Goal: Task Accomplishment & Management: Complete application form

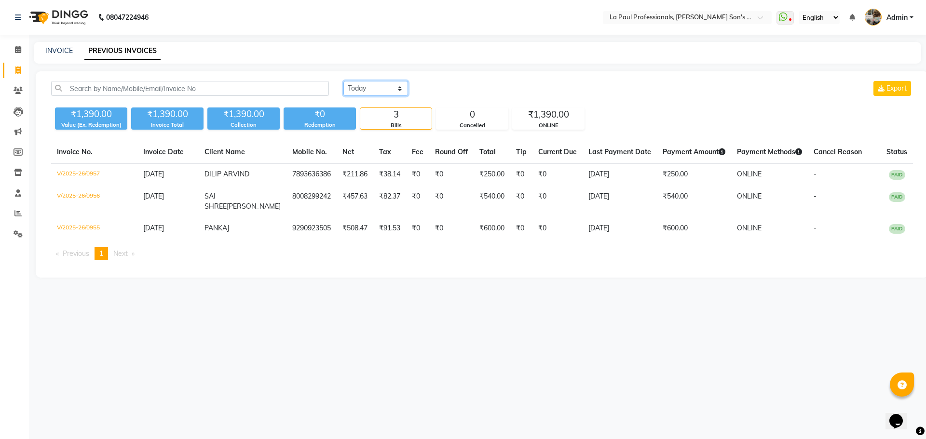
click at [404, 95] on select "[DATE] [DATE] Custom Range" at bounding box center [375, 88] width 65 height 15
click at [343, 81] on select "[DATE] [DATE] Custom Range" at bounding box center [375, 88] width 65 height 15
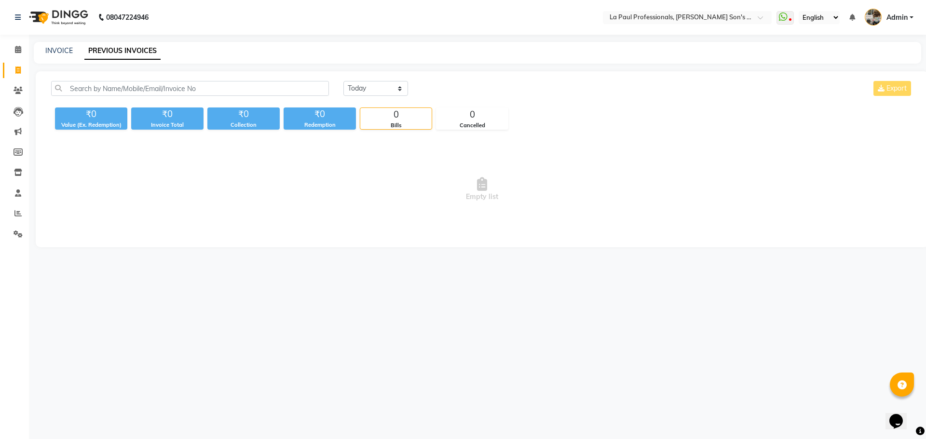
click at [316, 337] on div "08047224946 Select Location × La Paul Professionals, [PERSON_NAME] Son's Reside…" at bounding box center [463, 219] width 926 height 439
click at [366, 90] on select "[DATE] [DATE] Custom Range" at bounding box center [375, 88] width 65 height 15
select select "range"
click at [343, 81] on select "[DATE] [DATE] Custom Range" at bounding box center [375, 88] width 65 height 15
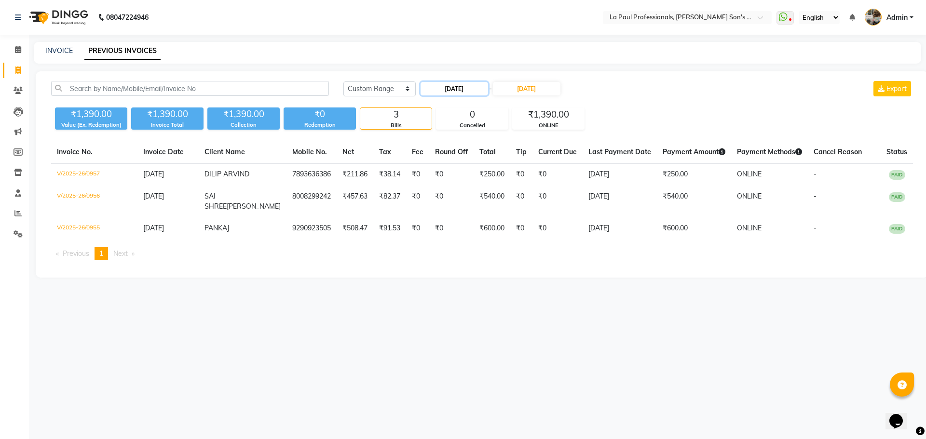
click at [444, 91] on input "[DATE]" at bounding box center [454, 89] width 68 height 14
select select "9"
select select "2025"
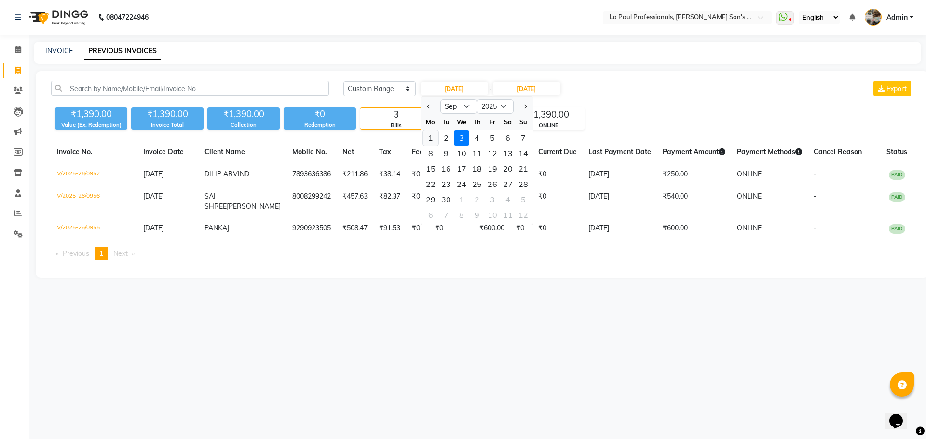
click at [432, 138] on div "1" at bounding box center [430, 137] width 15 height 15
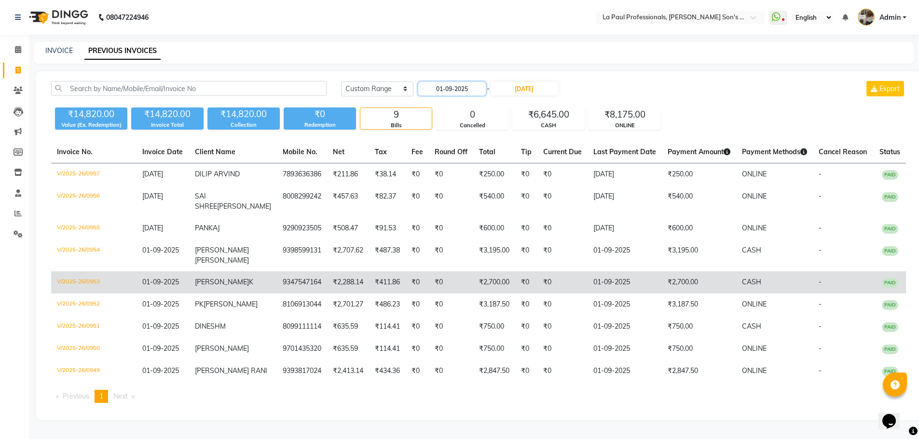
scroll to position [15, 0]
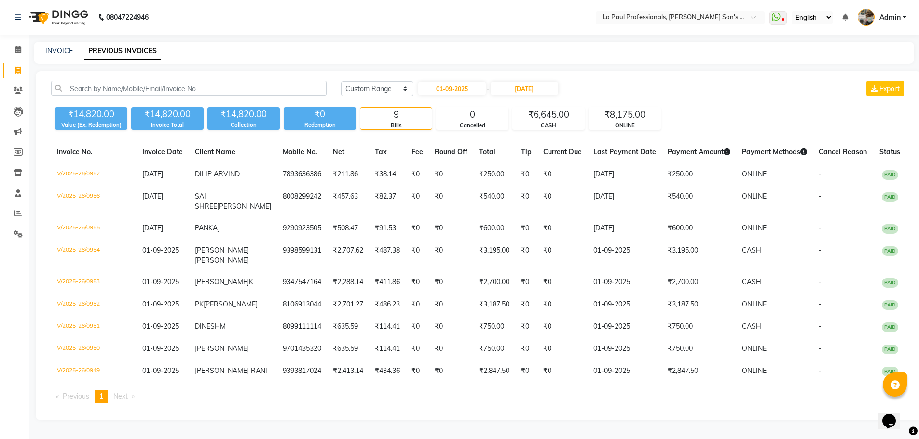
type input "01-09-2025"
click at [476, 82] on input "01-09-2025" at bounding box center [452, 89] width 68 height 14
select select "9"
select select "2025"
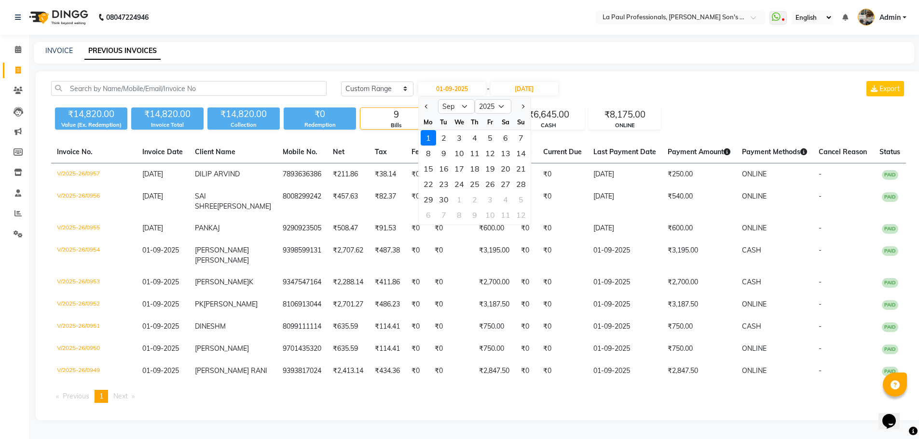
click at [432, 130] on div "1" at bounding box center [427, 137] width 15 height 15
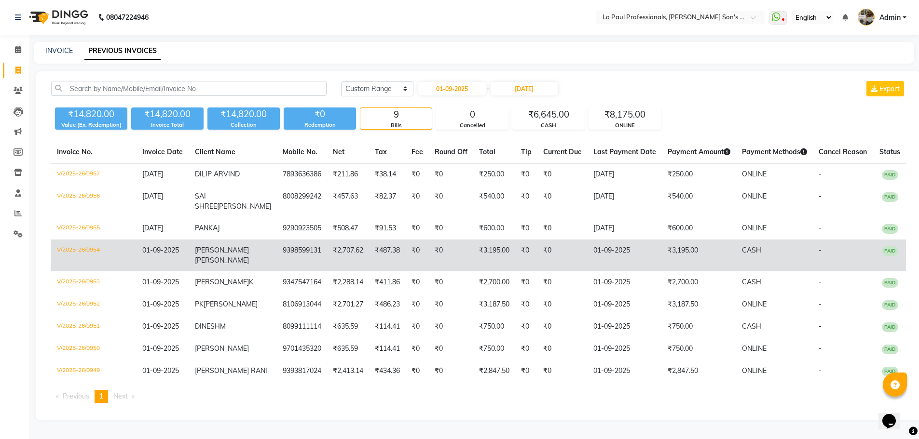
click at [299, 248] on td "9398599131" at bounding box center [302, 256] width 50 height 32
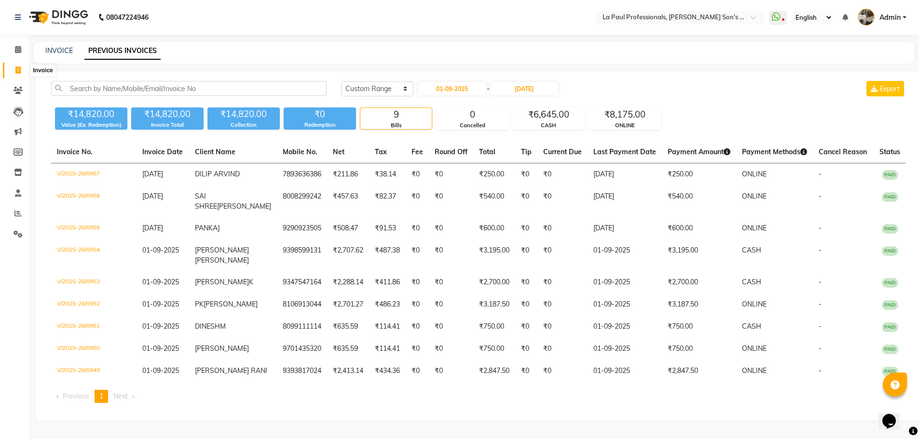
click at [15, 67] on icon at bounding box center [17, 70] width 5 height 7
select select "6271"
select select "service"
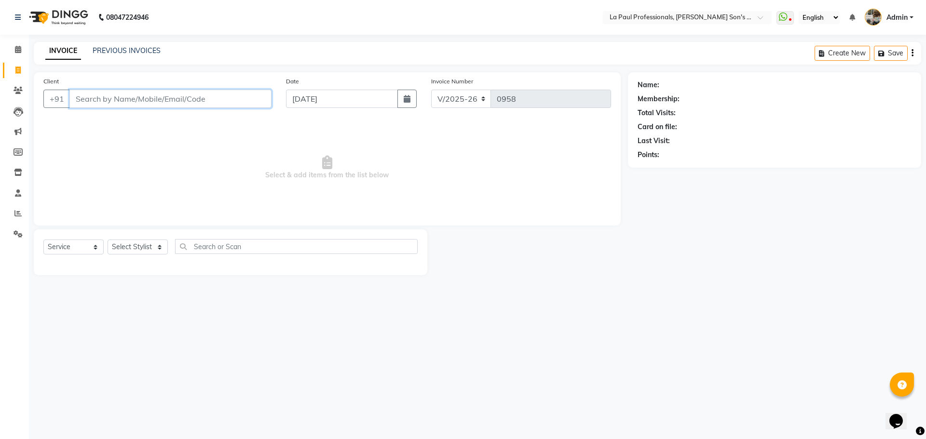
click at [218, 96] on input "Client" at bounding box center [170, 99] width 202 height 18
drag, startPoint x: 134, startPoint y: 245, endPoint x: 135, endPoint y: 252, distance: 6.8
click at [134, 250] on select "Select Stylist APAM IVA GAGAN PRIYA ROSHAN SANJU SASA SONU" at bounding box center [138, 247] width 60 height 15
select select "85209"
click at [108, 240] on select "Select Stylist APAM IVA GAGAN PRIYA ROSHAN SANJU SASA SONU" at bounding box center [138, 247] width 60 height 15
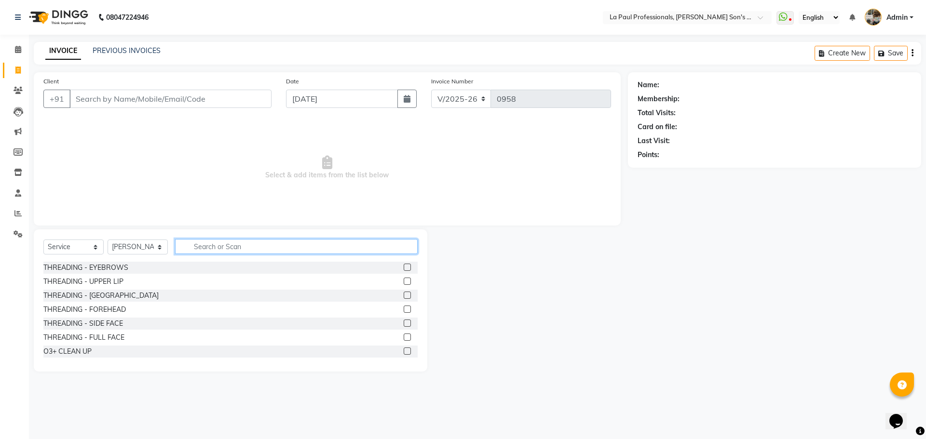
click at [216, 247] on input "text" at bounding box center [296, 246] width 243 height 15
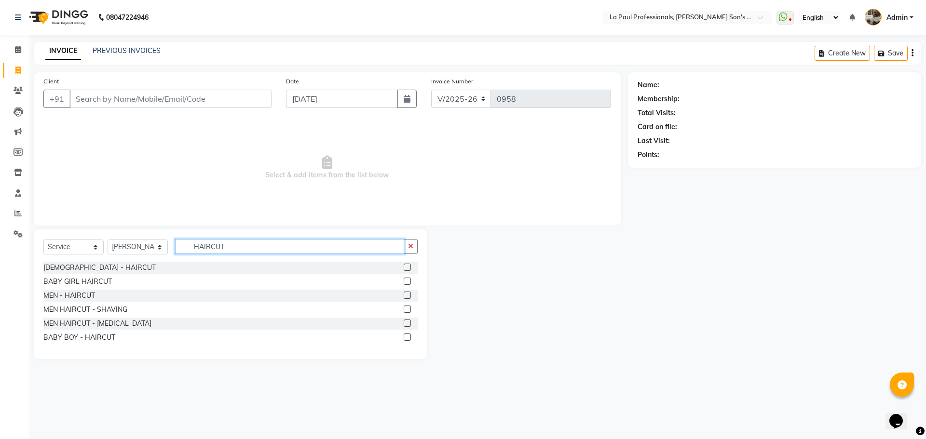
type input "HAIRCUT"
click at [406, 296] on label at bounding box center [407, 295] width 7 height 7
click at [406, 296] on input "checkbox" at bounding box center [407, 296] width 6 height 6
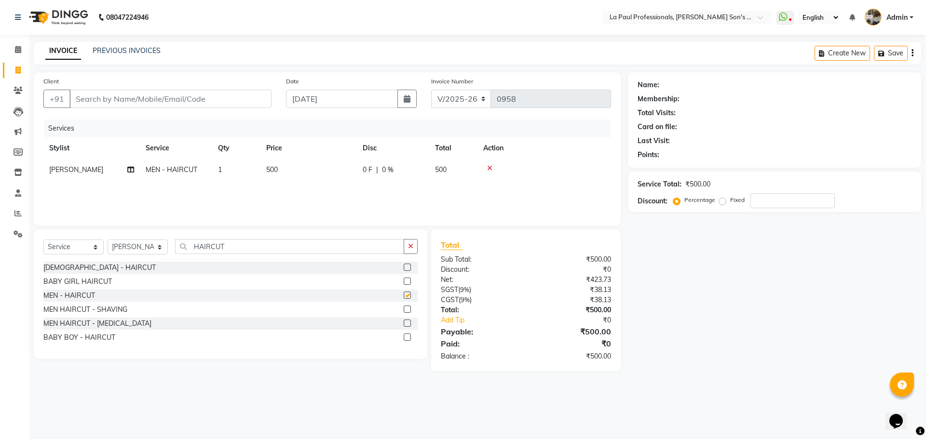
checkbox input "false"
click at [221, 247] on input "HAIRCUT" at bounding box center [289, 246] width 229 height 15
click at [223, 248] on input "HAIRCUT" at bounding box center [289, 246] width 229 height 15
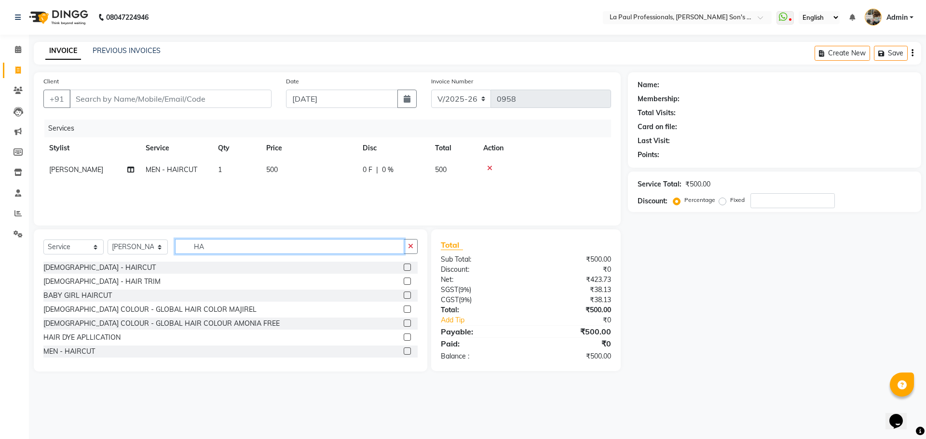
type input "H"
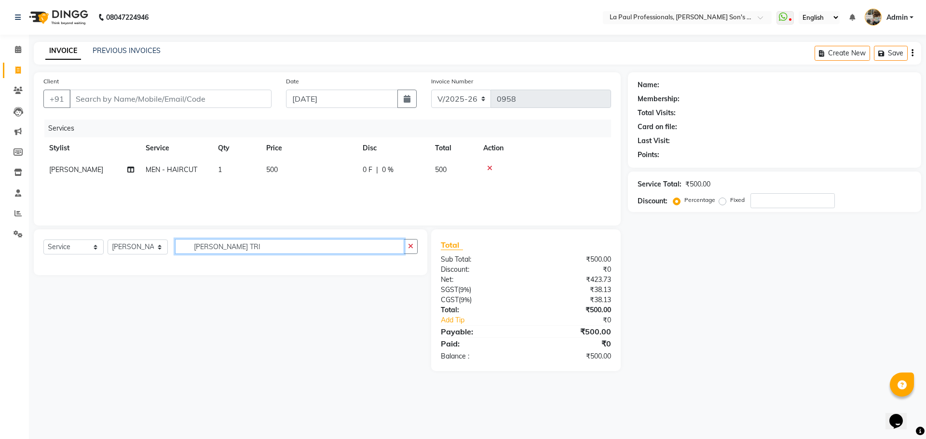
click at [241, 245] on input "BEARD TRI" at bounding box center [289, 246] width 229 height 15
type input "BEARD TRI"
click at [407, 267] on label at bounding box center [407, 267] width 7 height 7
click at [407, 267] on input "checkbox" at bounding box center [407, 268] width 6 height 6
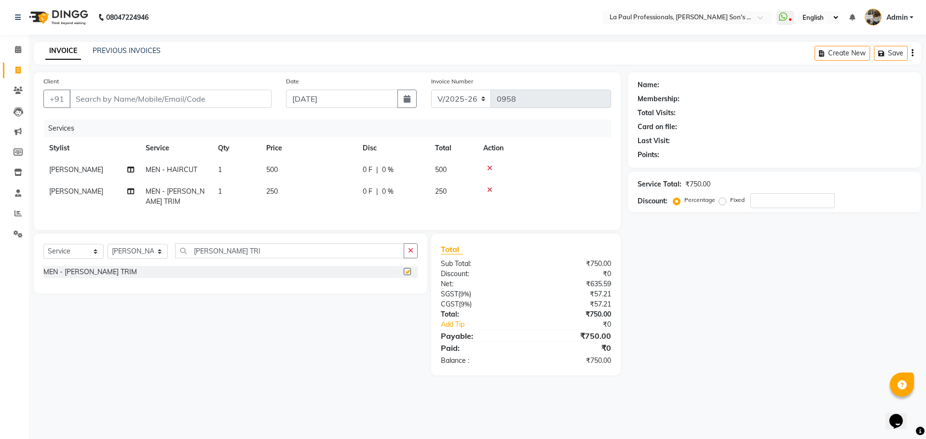
click at [839, 376] on div "Name: Membership: Total Visits: Card on file: Last Visit: Points: Service Total…" at bounding box center [778, 223] width 300 height 303
checkbox input "false"
click at [754, 369] on div "Name: Membership: Total Visits: Card on file: Last Visit: Points: Service Total…" at bounding box center [778, 223] width 300 height 303
click at [734, 338] on div "Name: Membership: Total Visits: Card on file: Last Visit: Points: Service Total…" at bounding box center [778, 223] width 300 height 303
click at [761, 375] on div "Name: Membership: Total Visits: Card on file: Last Visit: Points: Service Total…" at bounding box center [778, 223] width 300 height 303
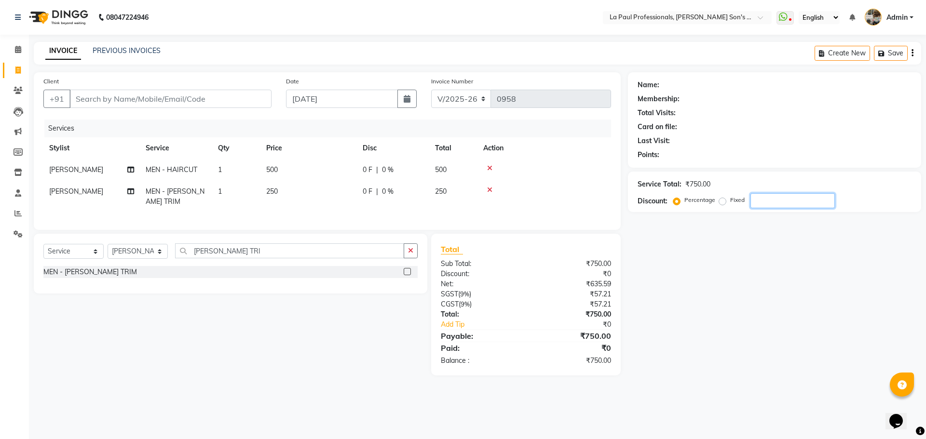
click at [798, 357] on div "Name: Membership: Total Visits: Card on file: Last Visit: Points: Service Total…" at bounding box center [778, 223] width 300 height 303
click at [678, 356] on div "Name: Membership: Total Visits: Card on file: Last Visit: Points: Service Total…" at bounding box center [778, 223] width 300 height 303
click at [491, 167] on icon at bounding box center [489, 168] width 5 height 7
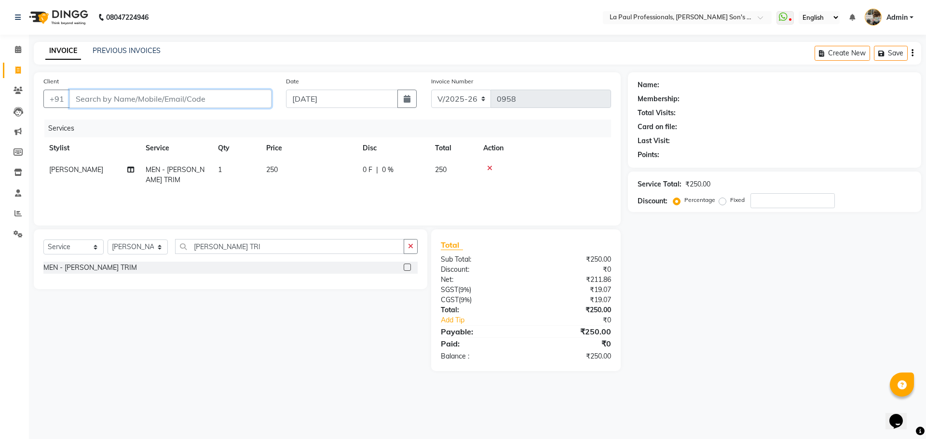
click at [205, 93] on input "Client" at bounding box center [170, 99] width 202 height 18
type input "7"
type input "0"
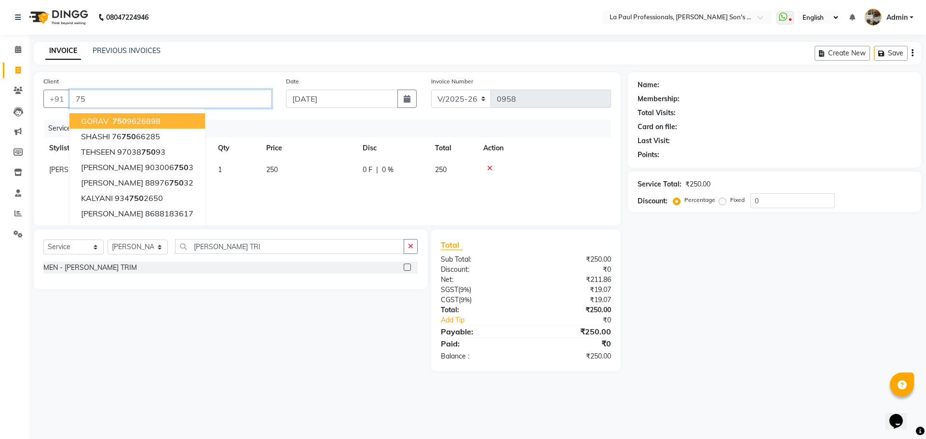
type input "7"
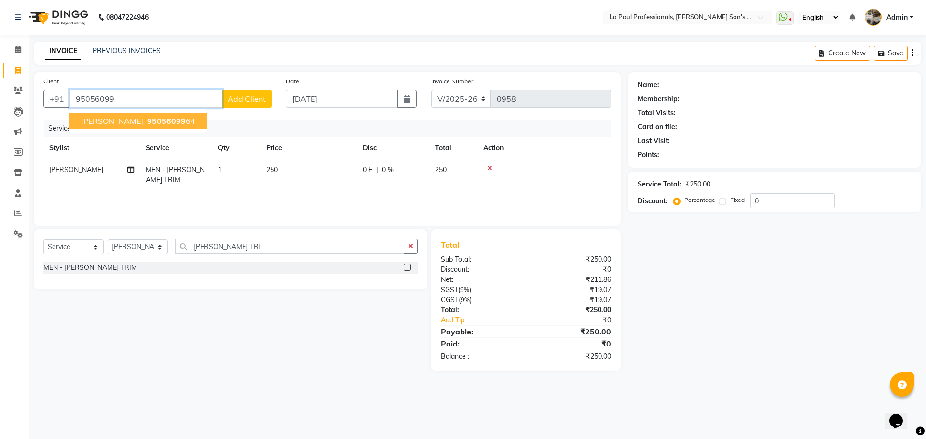
click at [164, 123] on button "SALMAN 95056099 64" at bounding box center [137, 120] width 137 height 15
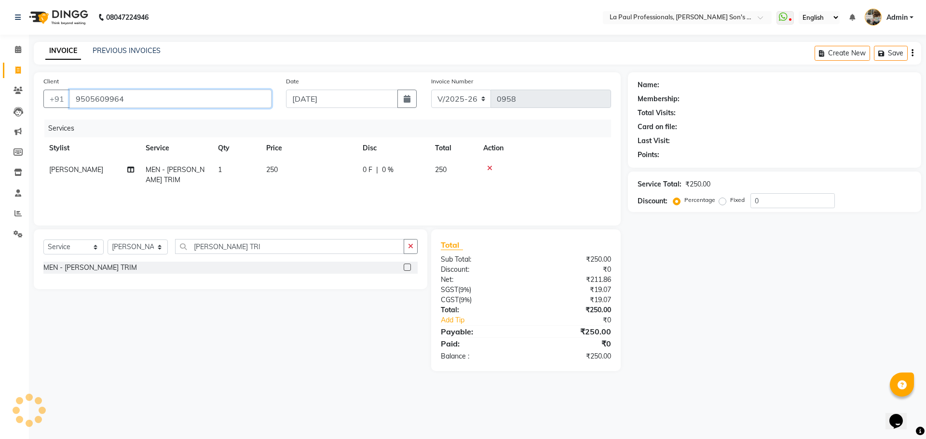
type input "9505609964"
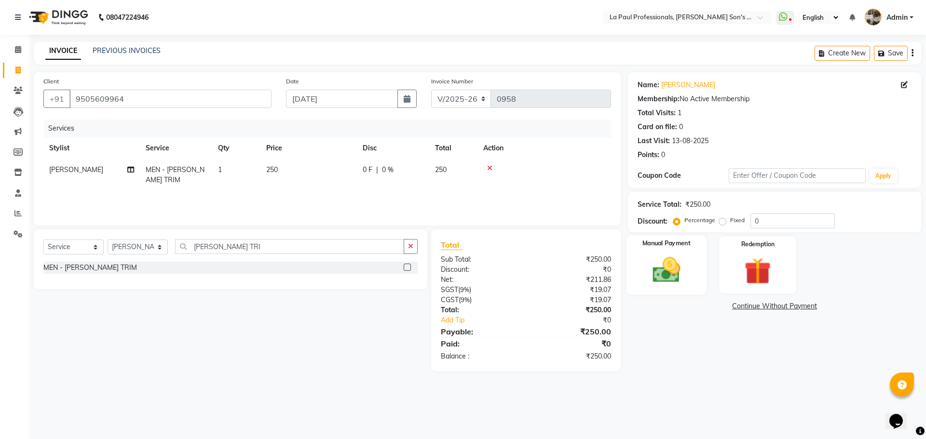
click at [667, 278] on img at bounding box center [666, 270] width 45 height 32
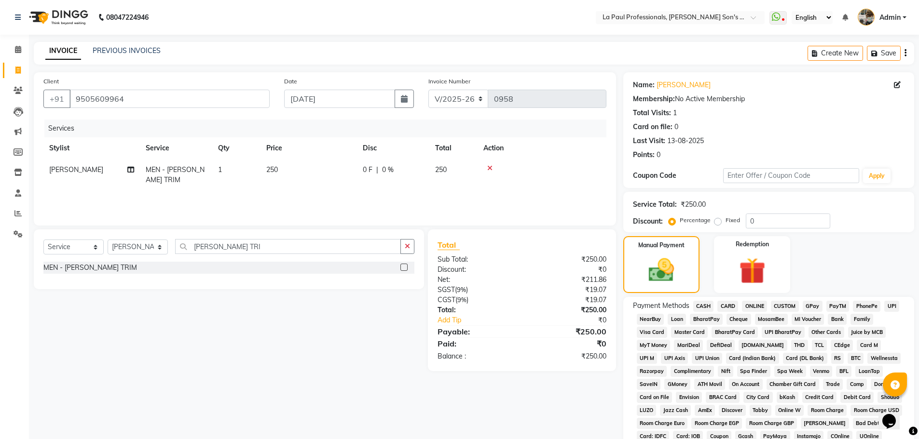
click at [754, 306] on span "ONLINE" at bounding box center [754, 306] width 25 height 11
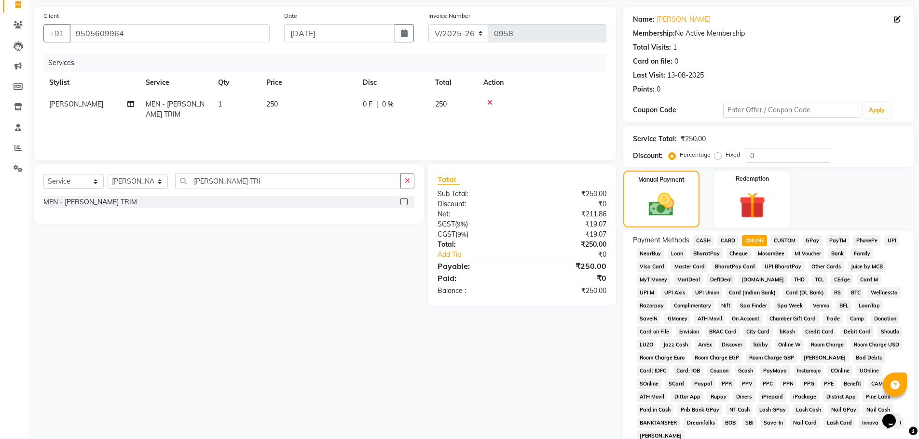
scroll to position [145, 0]
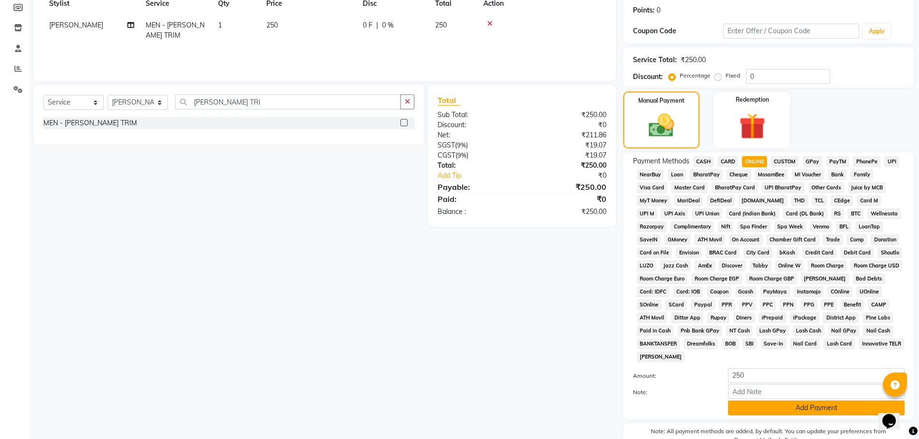
click at [818, 408] on button "Add Payment" at bounding box center [816, 408] width 176 height 15
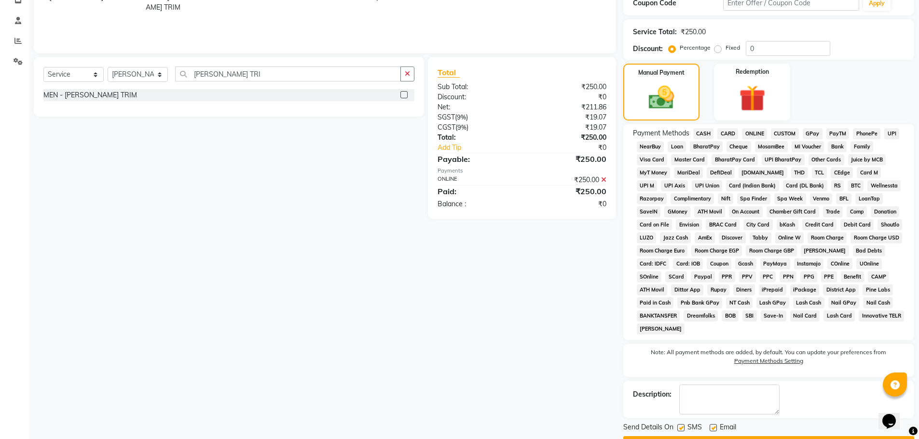
scroll to position [199, 0]
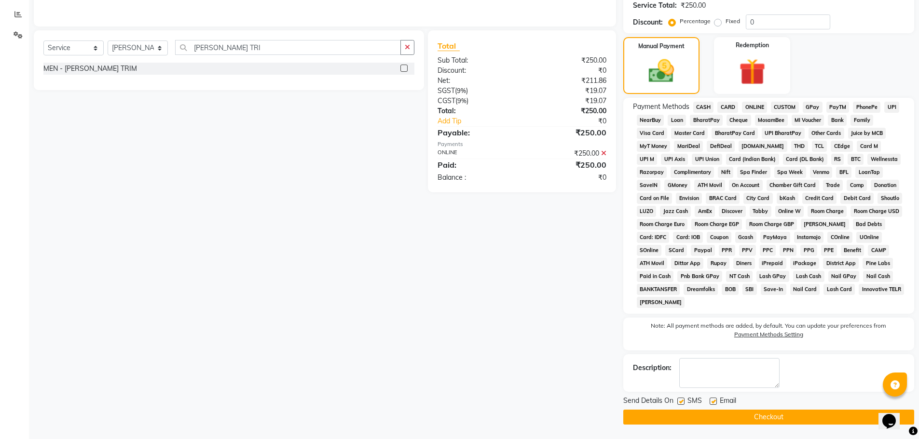
click at [815, 418] on button "Checkout" at bounding box center [768, 417] width 291 height 15
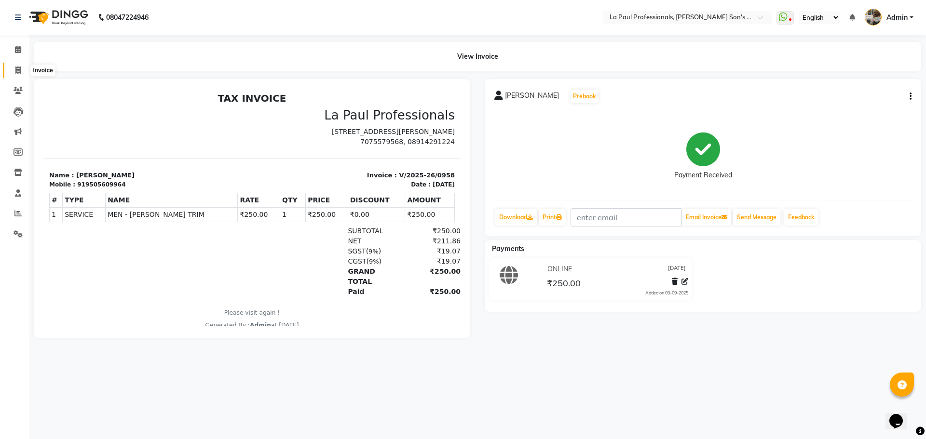
drag, startPoint x: 16, startPoint y: 68, endPoint x: 33, endPoint y: 66, distance: 16.6
click at [17, 68] on icon at bounding box center [17, 70] width 5 height 7
select select "service"
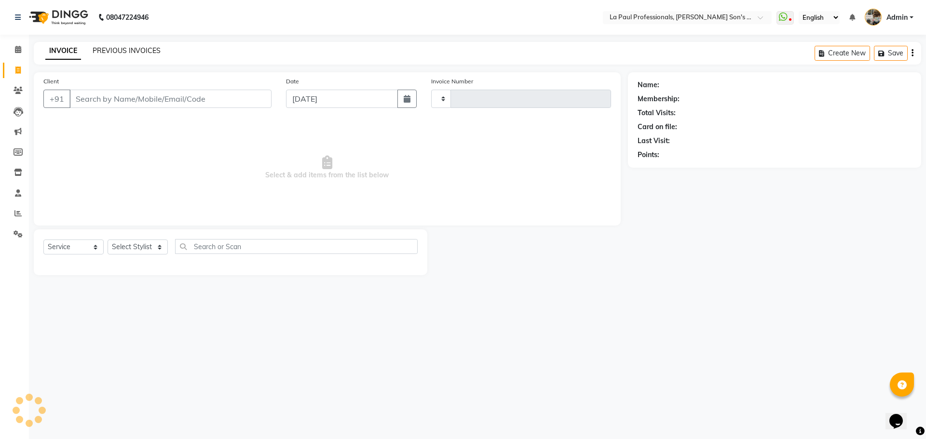
type input "0959"
select select "6271"
click at [122, 51] on link "PREVIOUS INVOICES" at bounding box center [127, 50] width 68 height 9
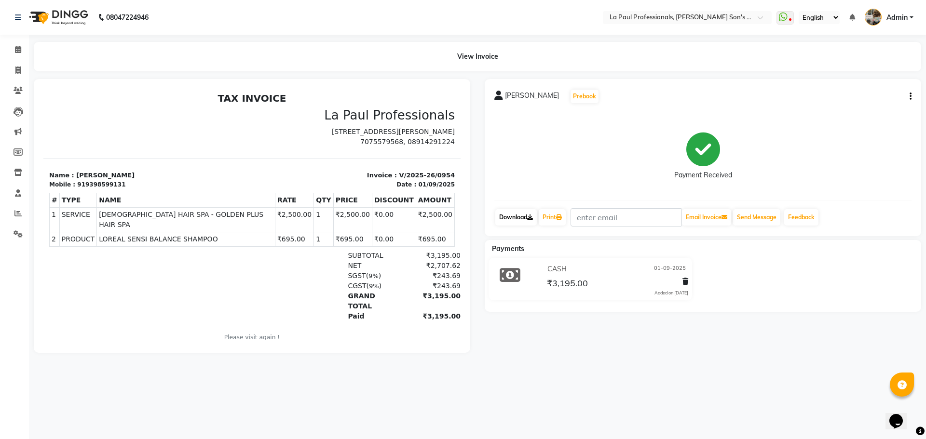
click at [523, 215] on link "Download" at bounding box center [515, 217] width 41 height 16
click at [19, 209] on span at bounding box center [18, 213] width 17 height 11
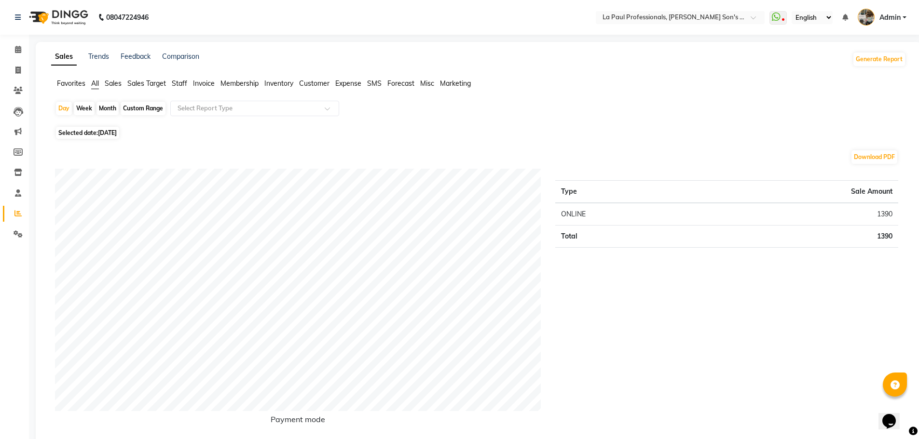
click at [117, 82] on span "Sales" at bounding box center [113, 83] width 17 height 9
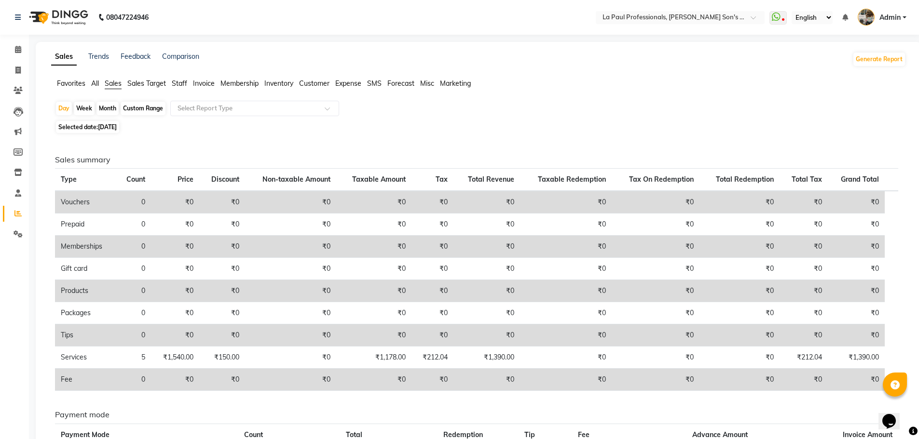
click at [105, 110] on div "Month" at bounding box center [107, 109] width 22 height 14
select select "9"
select select "2025"
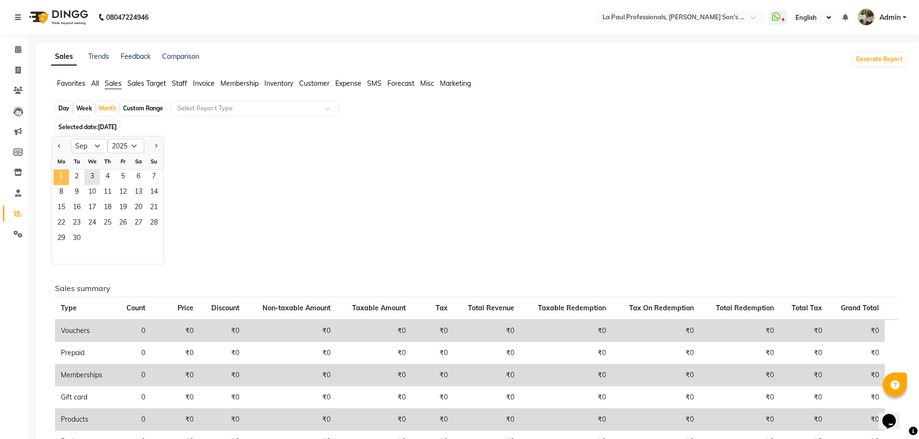
click at [64, 176] on span "1" at bounding box center [61, 177] width 15 height 15
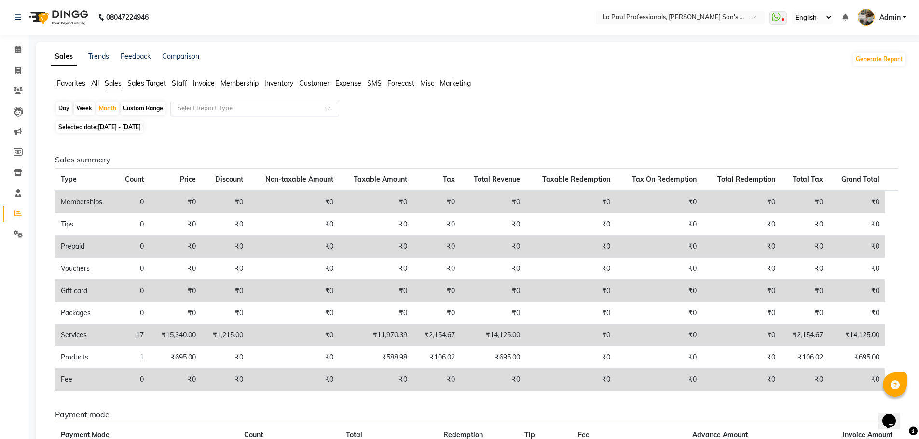
click at [227, 106] on input "text" at bounding box center [245, 109] width 139 height 10
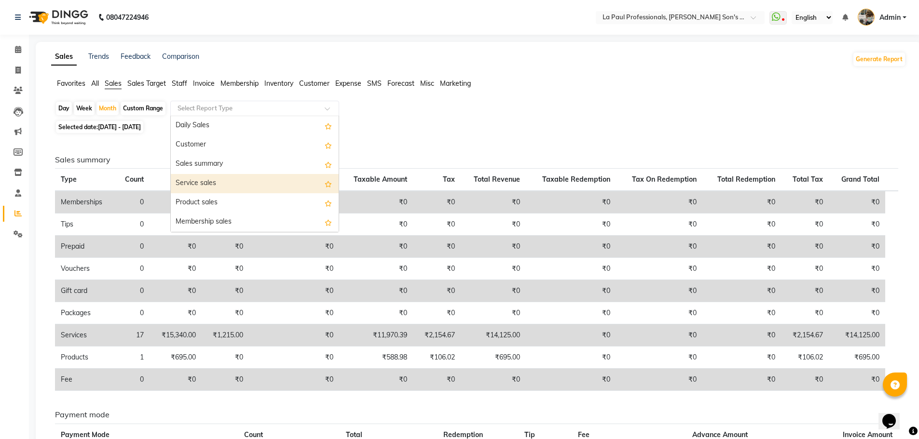
click at [227, 179] on div "Service sales" at bounding box center [255, 183] width 168 height 19
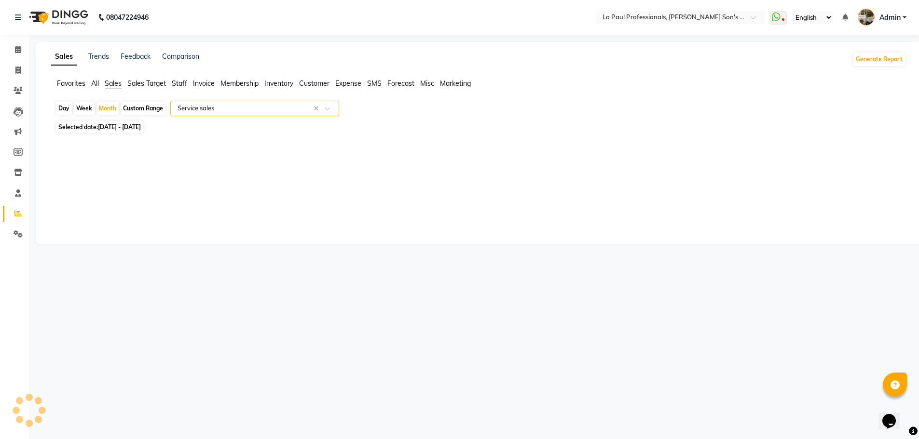
select select "full_report"
select select "csv"
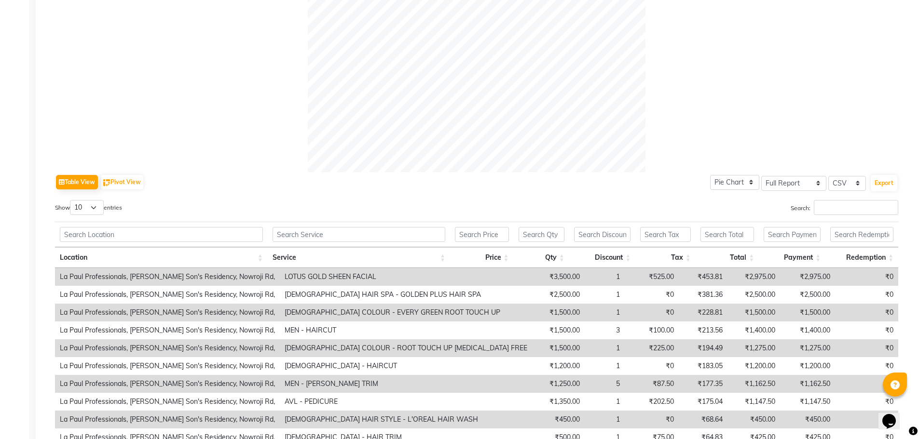
scroll to position [408, 0]
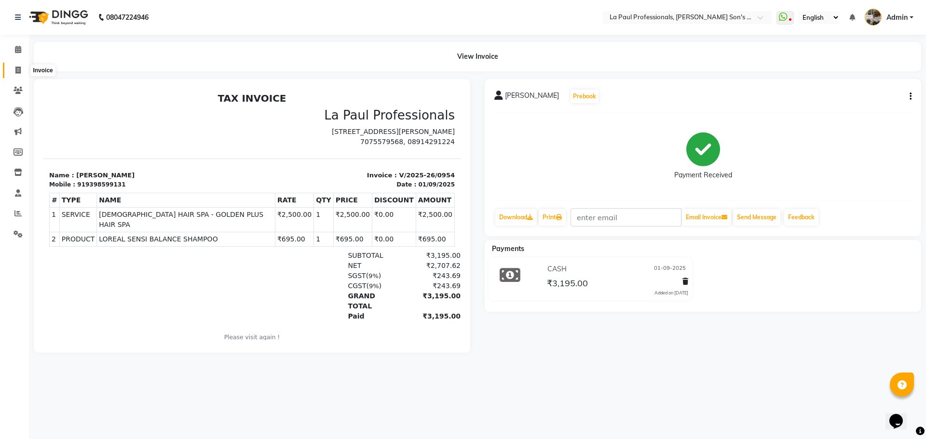
click at [14, 70] on span at bounding box center [18, 70] width 17 height 11
select select "service"
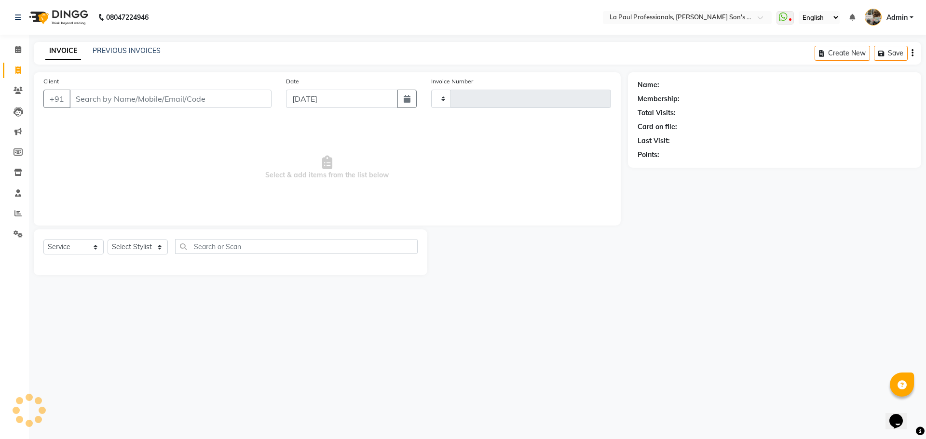
type input "0958"
select select "6271"
